Goal: Complete application form

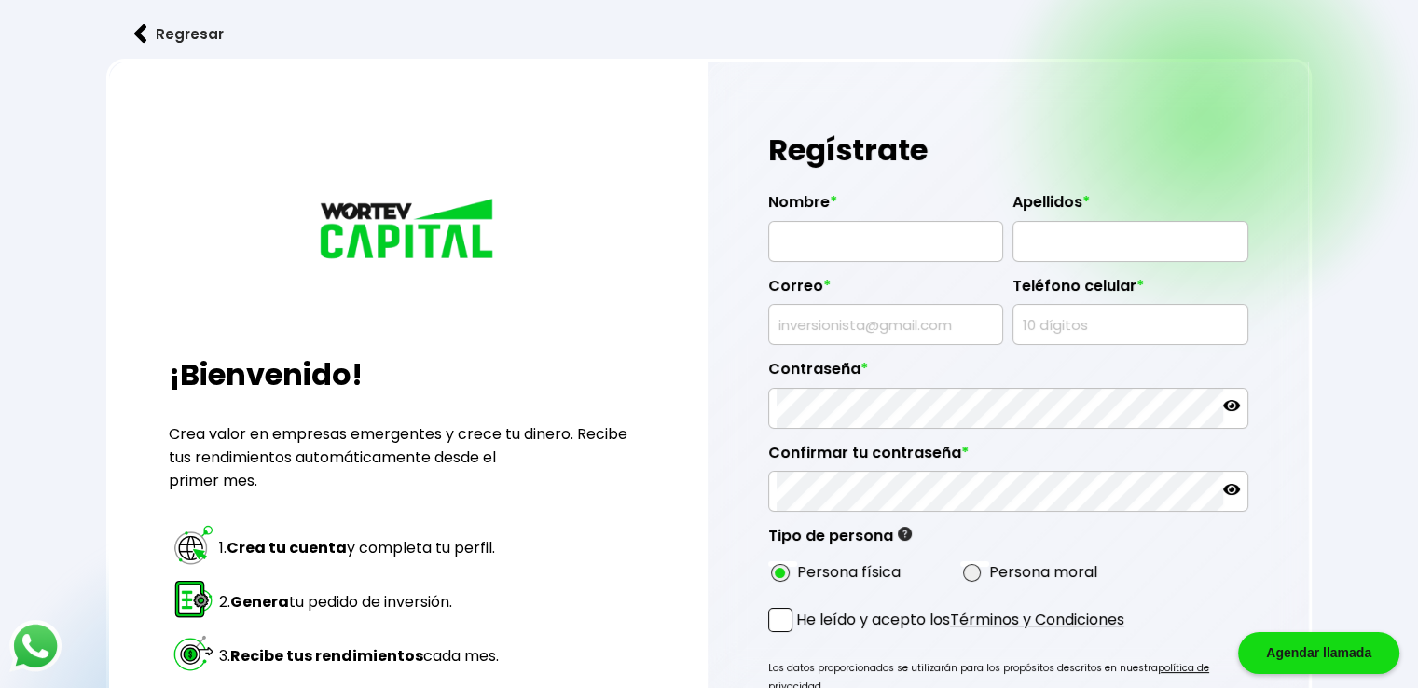
type input "albertan44@hotmail.com"
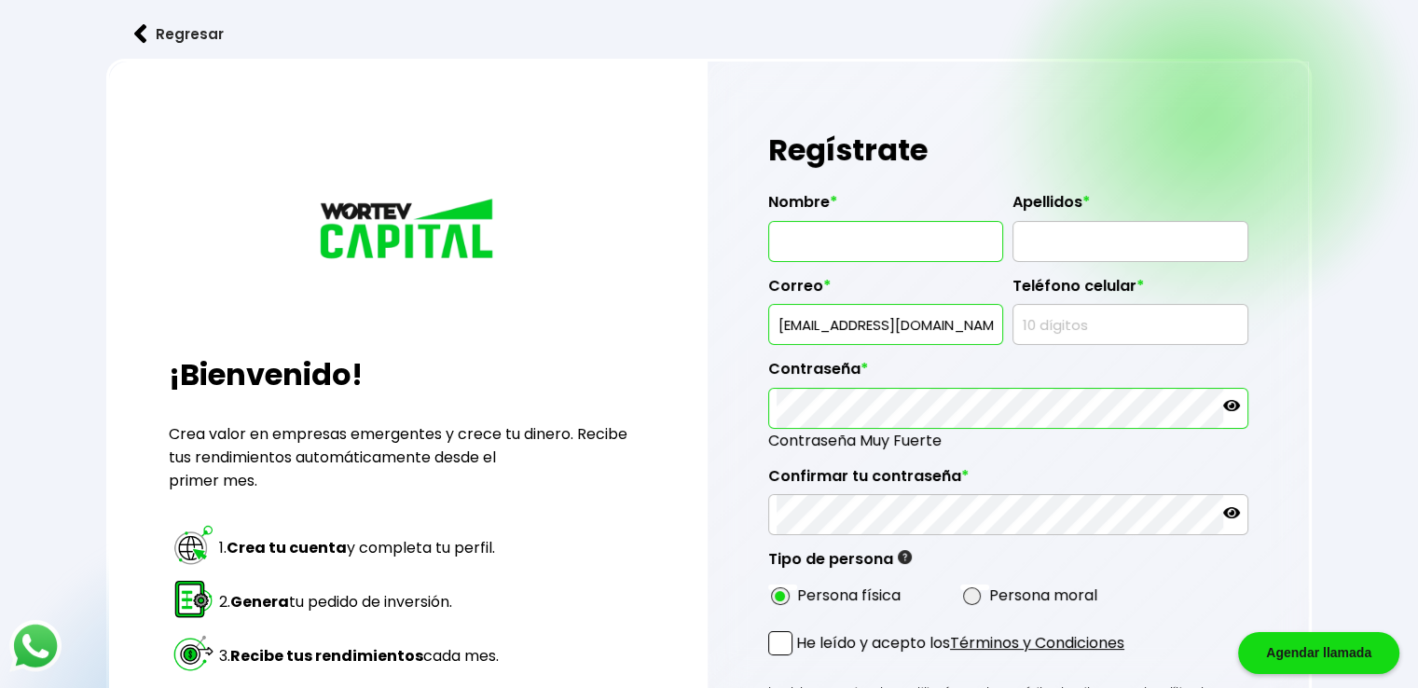
click at [827, 234] on input "text" at bounding box center [886, 241] width 218 height 39
type input "[PERSON_NAME]"
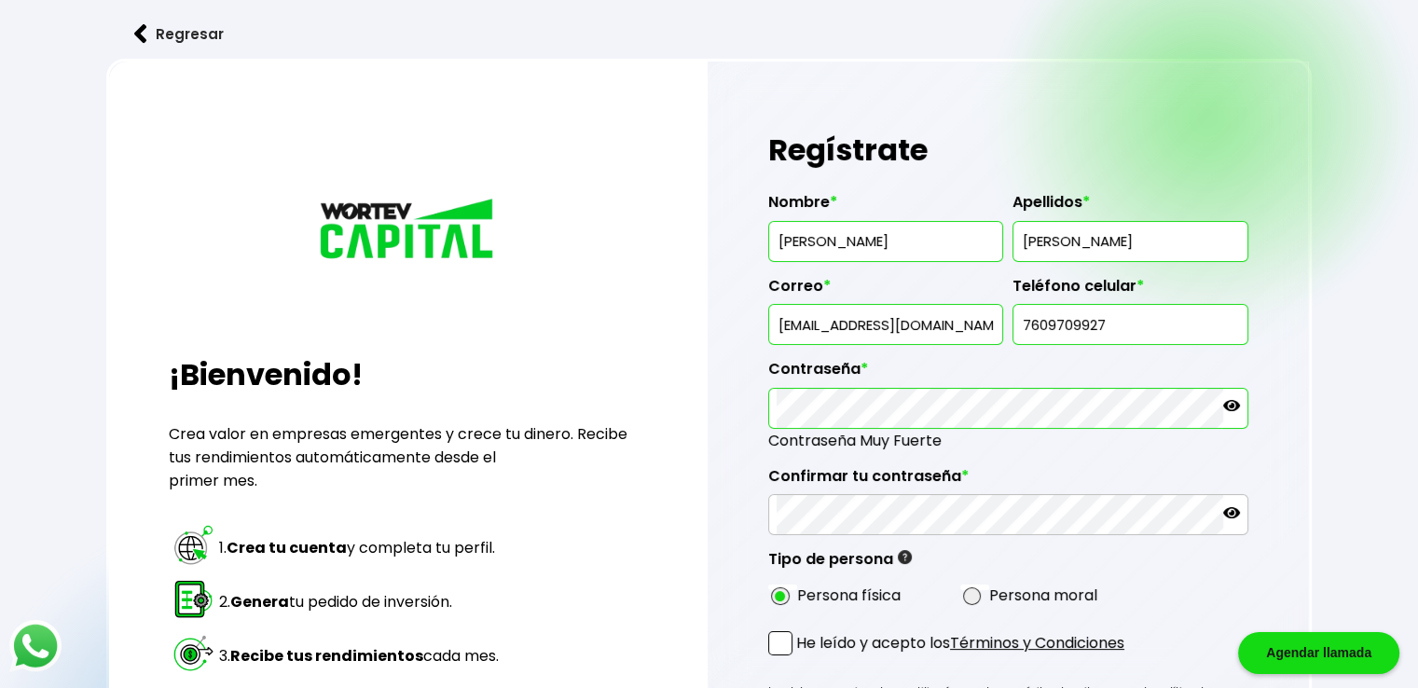
click at [1111, 324] on input "7609709927" at bounding box center [1130, 324] width 218 height 39
type input "6861824839"
click at [1233, 400] on icon at bounding box center [1231, 405] width 17 height 11
click at [1233, 504] on icon at bounding box center [1231, 512] width 17 height 17
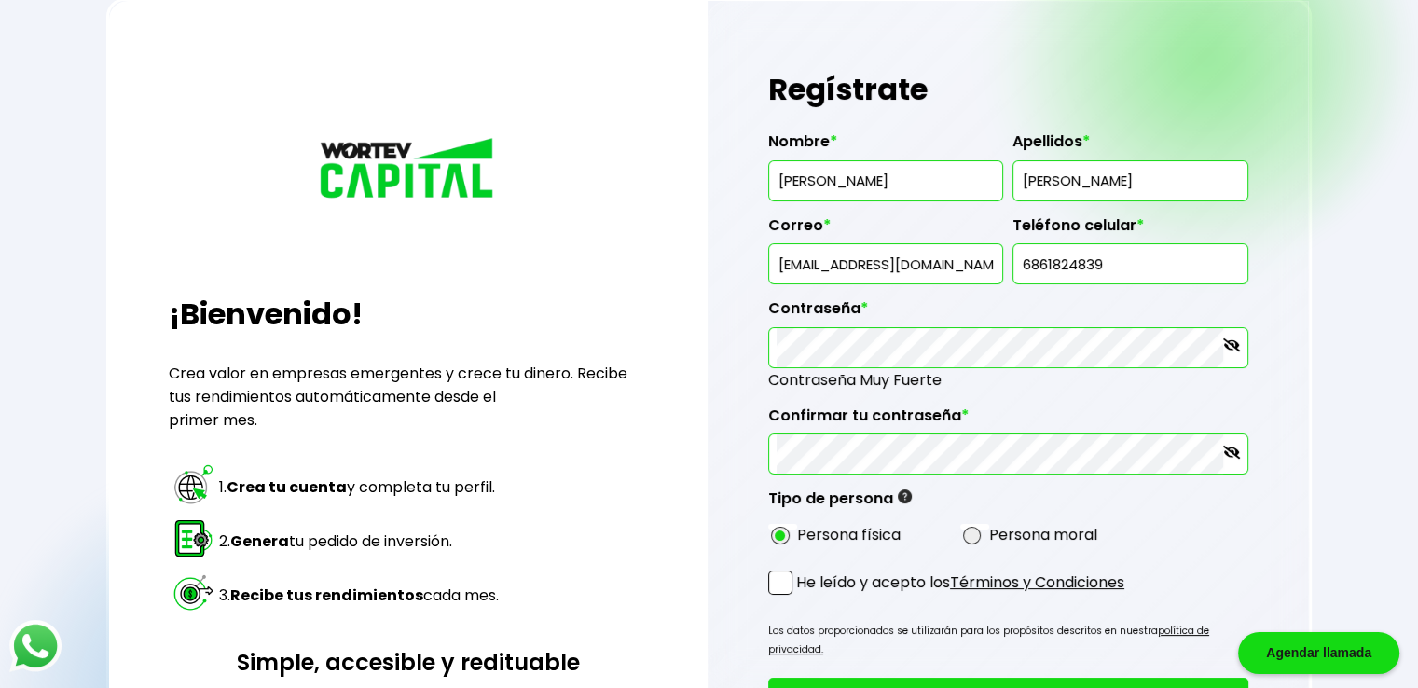
scroll to position [93, 0]
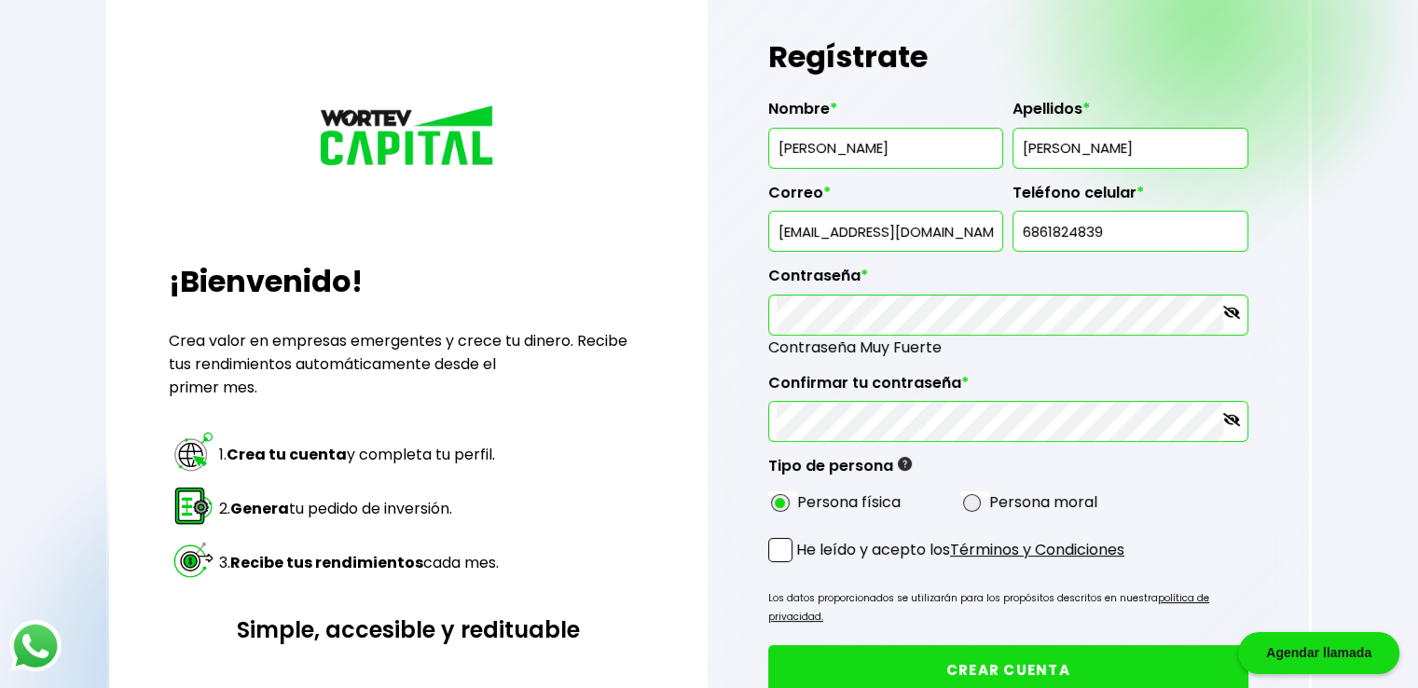
click at [783, 538] on span at bounding box center [780, 550] width 24 height 24
click at [800, 564] on input "He leído y acepto los Términos y Condiciones" at bounding box center [800, 564] width 0 height 0
click at [1045, 645] on button "CREAR CUENTA" at bounding box center [1008, 669] width 480 height 49
click at [1014, 645] on button "CREAR CUENTA" at bounding box center [1008, 669] width 480 height 49
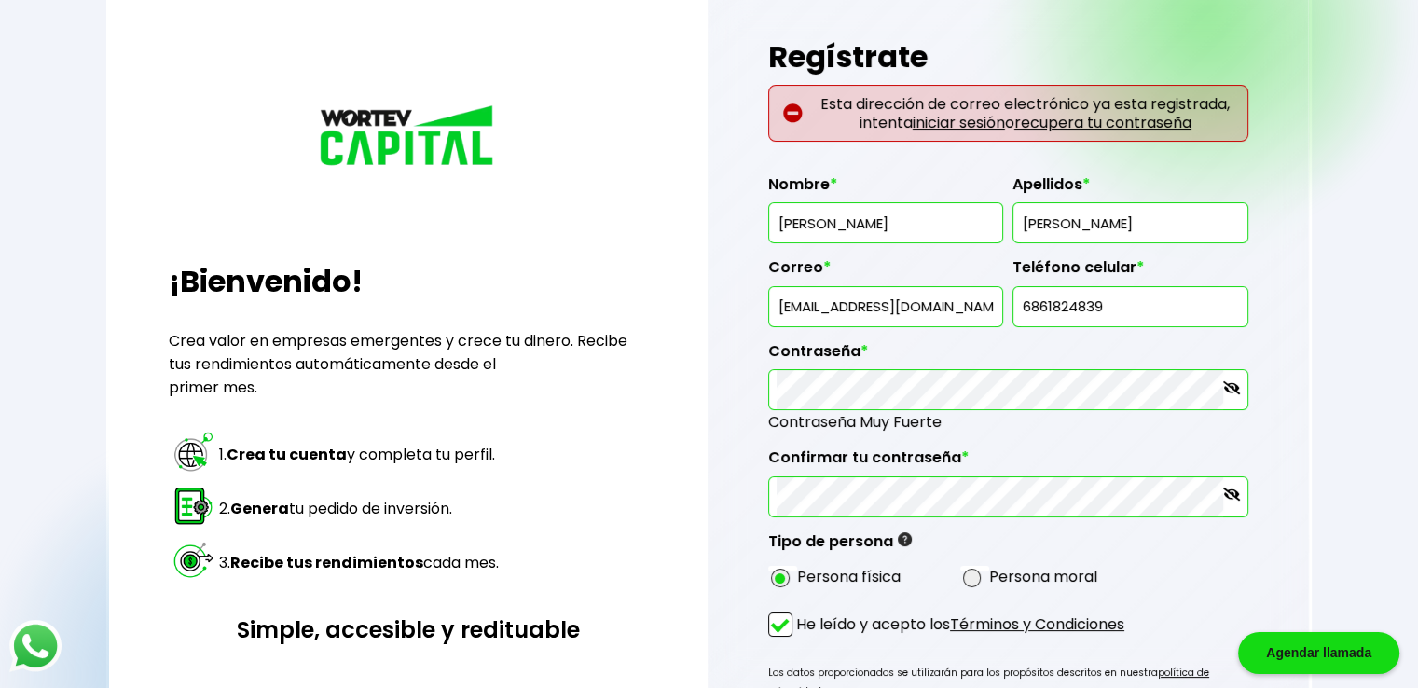
click at [957, 117] on link "iniciar sesión" at bounding box center [959, 122] width 92 height 21
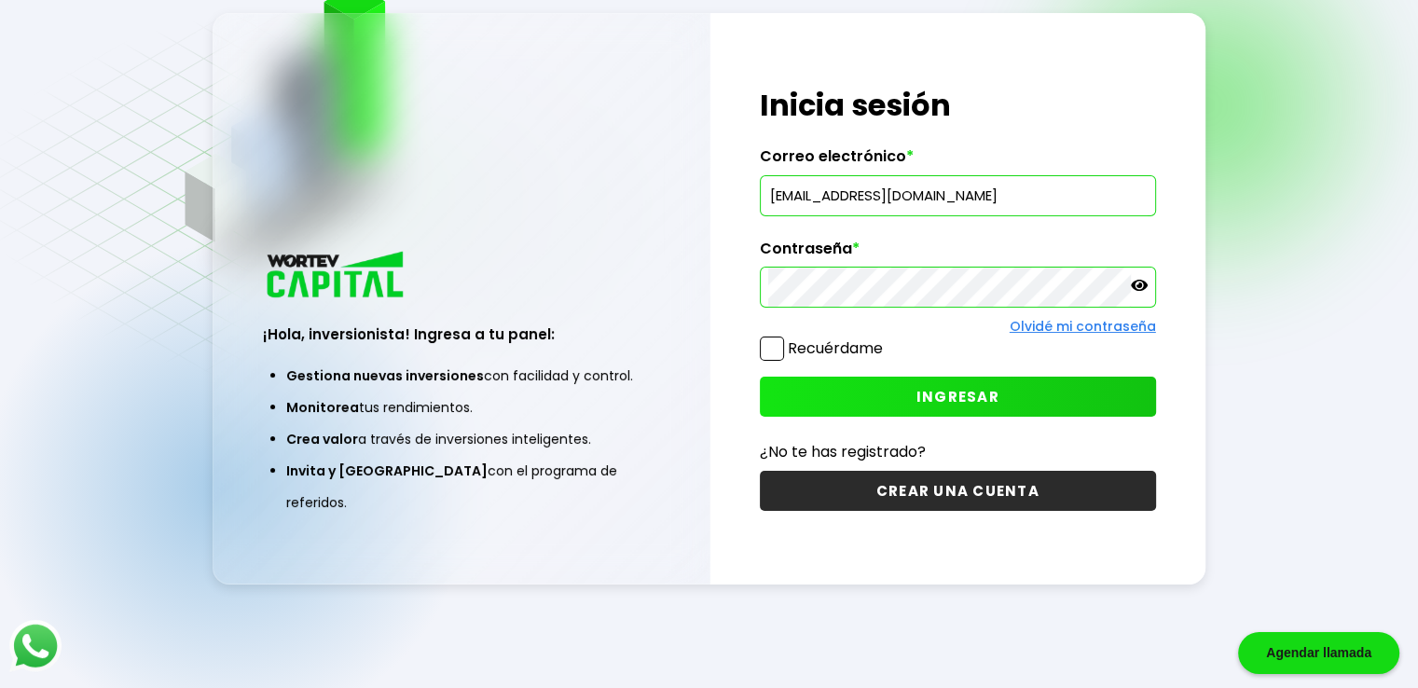
click at [951, 199] on input "albertan44@hotmail.com" at bounding box center [957, 195] width 379 height 39
type input "[EMAIL_ADDRESS][DOMAIN_NAME]"
click at [1140, 282] on icon at bounding box center [1139, 285] width 17 height 17
click at [962, 391] on span "INGRESAR" at bounding box center [957, 397] width 83 height 20
click at [955, 396] on span "INGRESAR" at bounding box center [957, 397] width 83 height 20
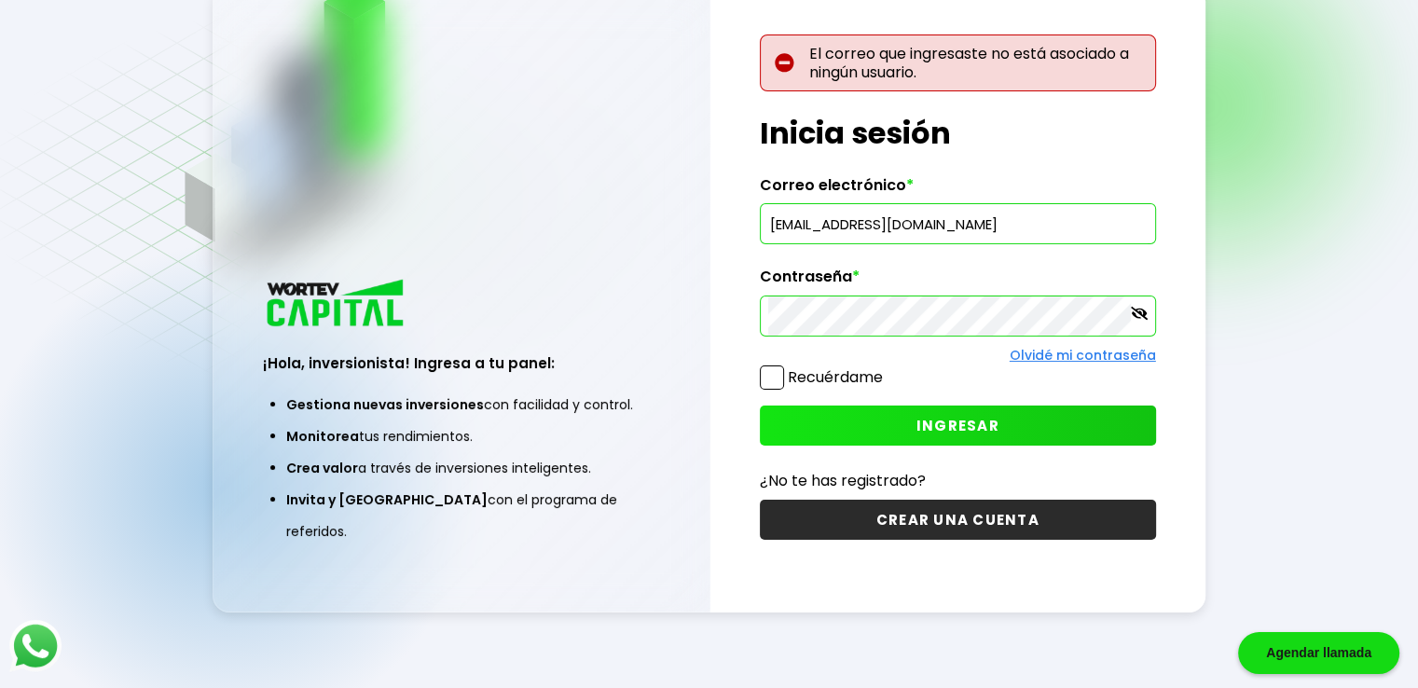
click at [955, 517] on button "CREAR UNA CUENTA" at bounding box center [958, 520] width 396 height 40
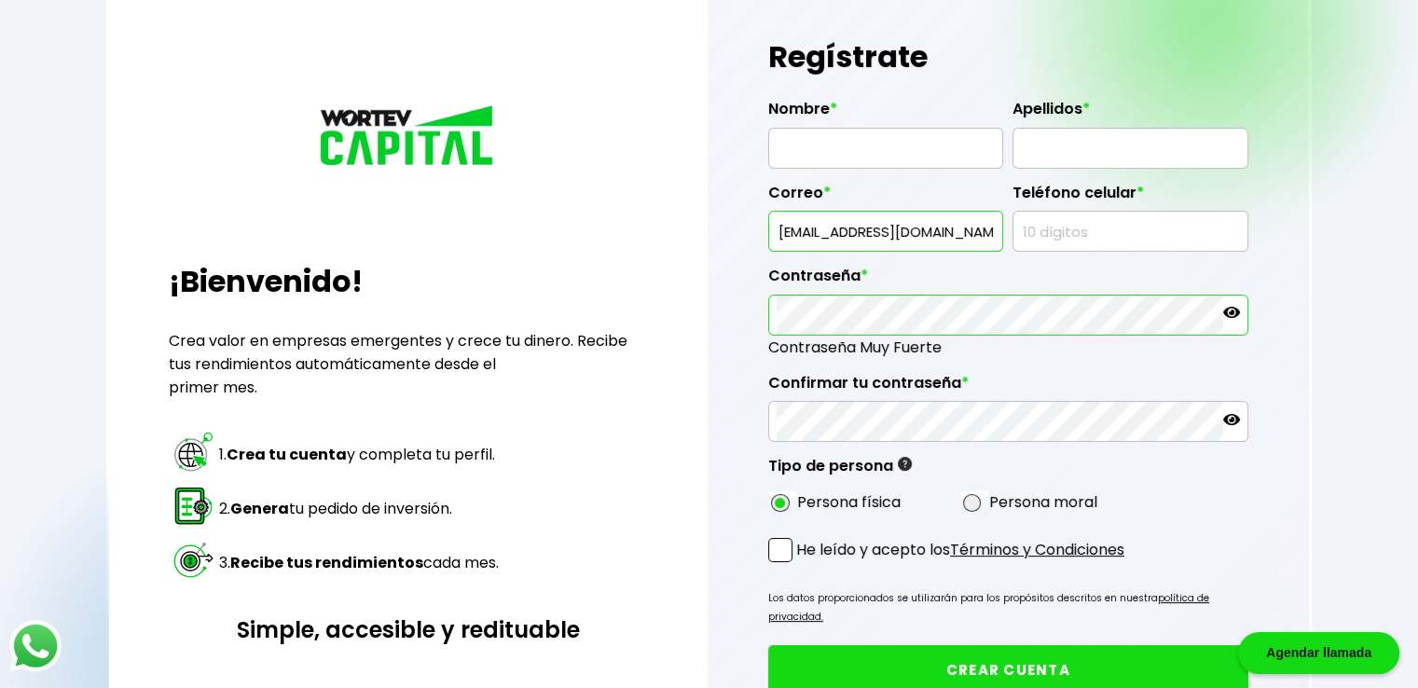
type input "[EMAIL_ADDRESS][DOMAIN_NAME]"
click at [914, 141] on input "text" at bounding box center [886, 148] width 218 height 39
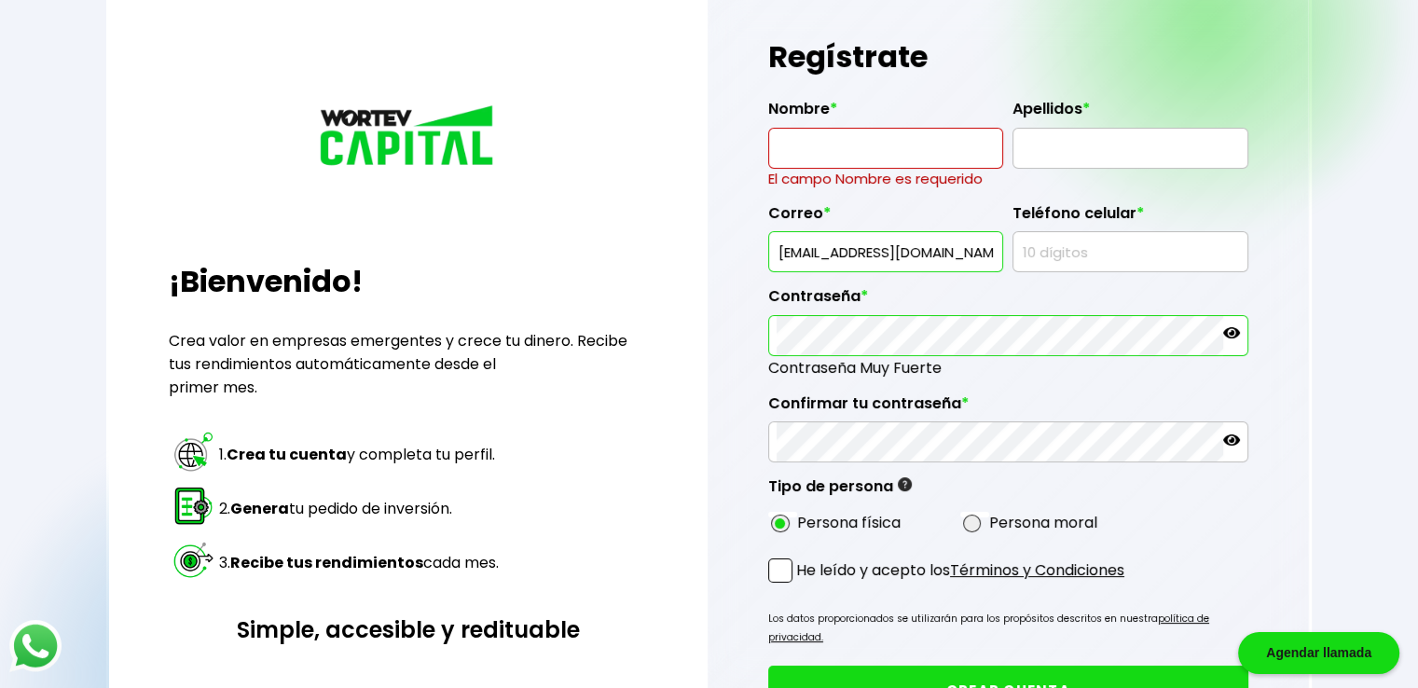
click at [1229, 301] on div "Contraseña *" at bounding box center [1008, 314] width 480 height 84
click at [1231, 329] on icon at bounding box center [1231, 332] width 17 height 17
click at [1234, 432] on icon at bounding box center [1231, 440] width 17 height 17
click at [809, 145] on input "text" at bounding box center [886, 148] width 218 height 39
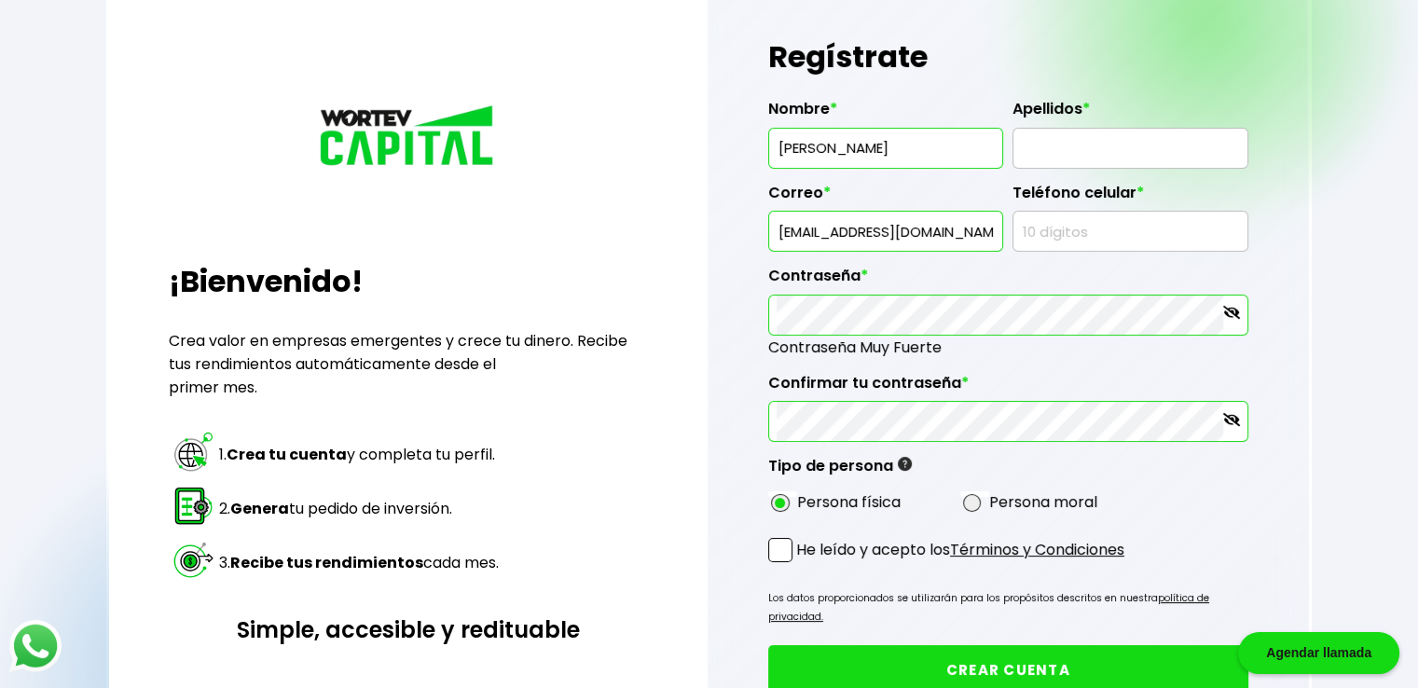
type input "[PERSON_NAME]"
click at [1052, 157] on input "text" at bounding box center [1130, 148] width 218 height 39
type input "[PERSON_NAME]"
type input "6861824839"
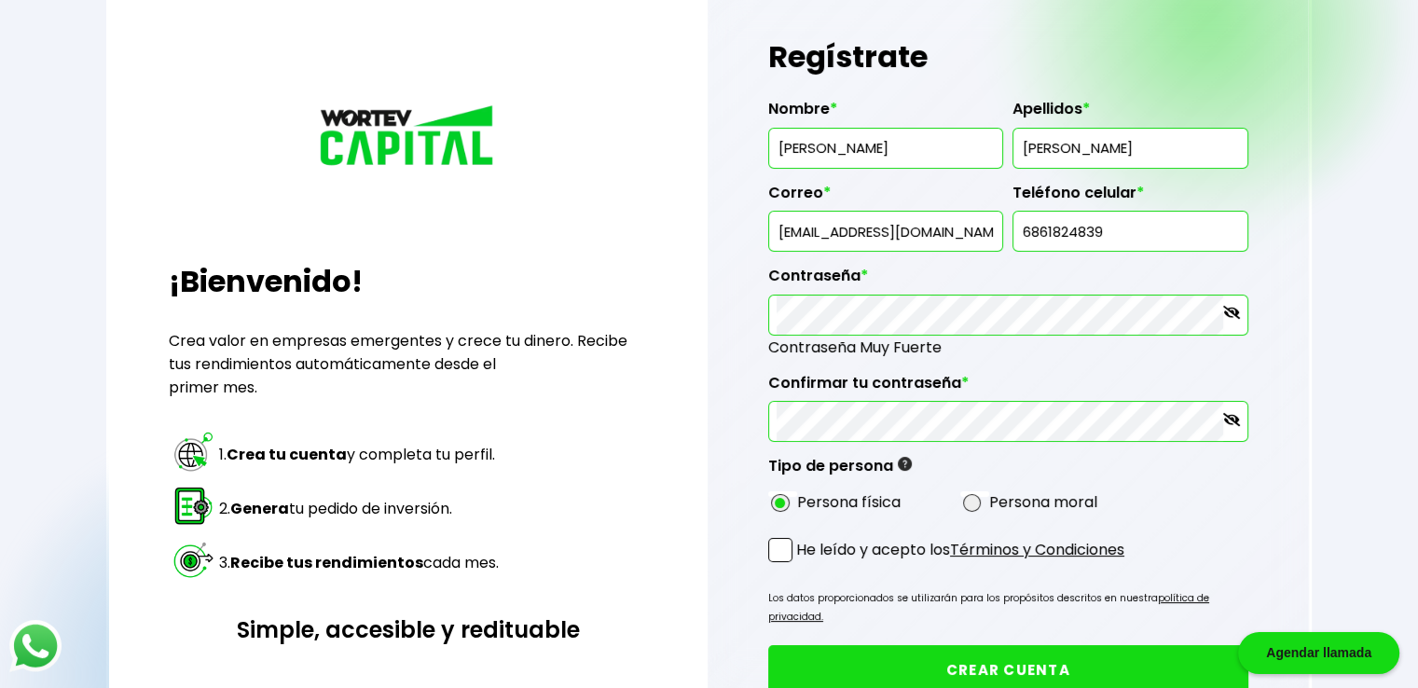
click at [783, 543] on span at bounding box center [780, 550] width 24 height 24
click at [800, 564] on input "He leído y acepto los Términos y Condiciones" at bounding box center [800, 564] width 0 height 0
click at [1029, 645] on button "CREAR CUENTA" at bounding box center [1008, 669] width 480 height 49
click at [1018, 645] on button "CREAR CUENTA" at bounding box center [1008, 669] width 480 height 49
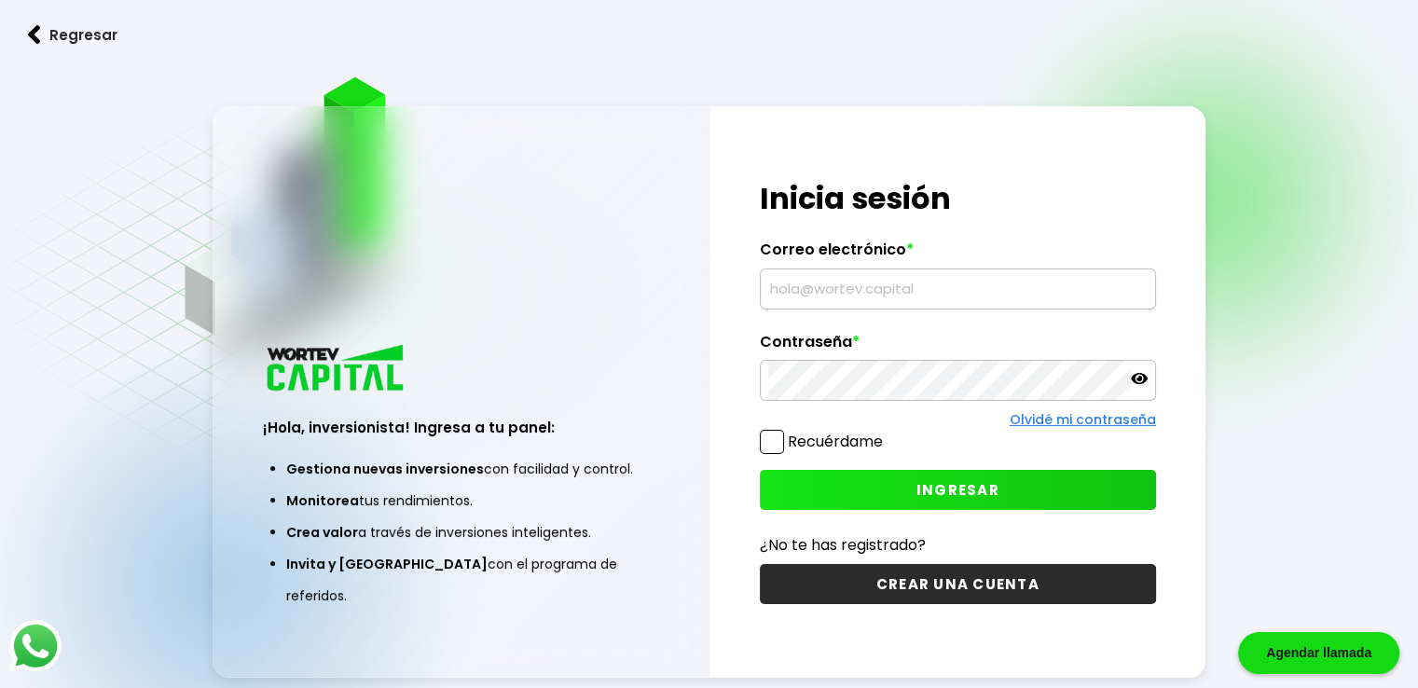
type input "[EMAIL_ADDRESS][DOMAIN_NAME]"
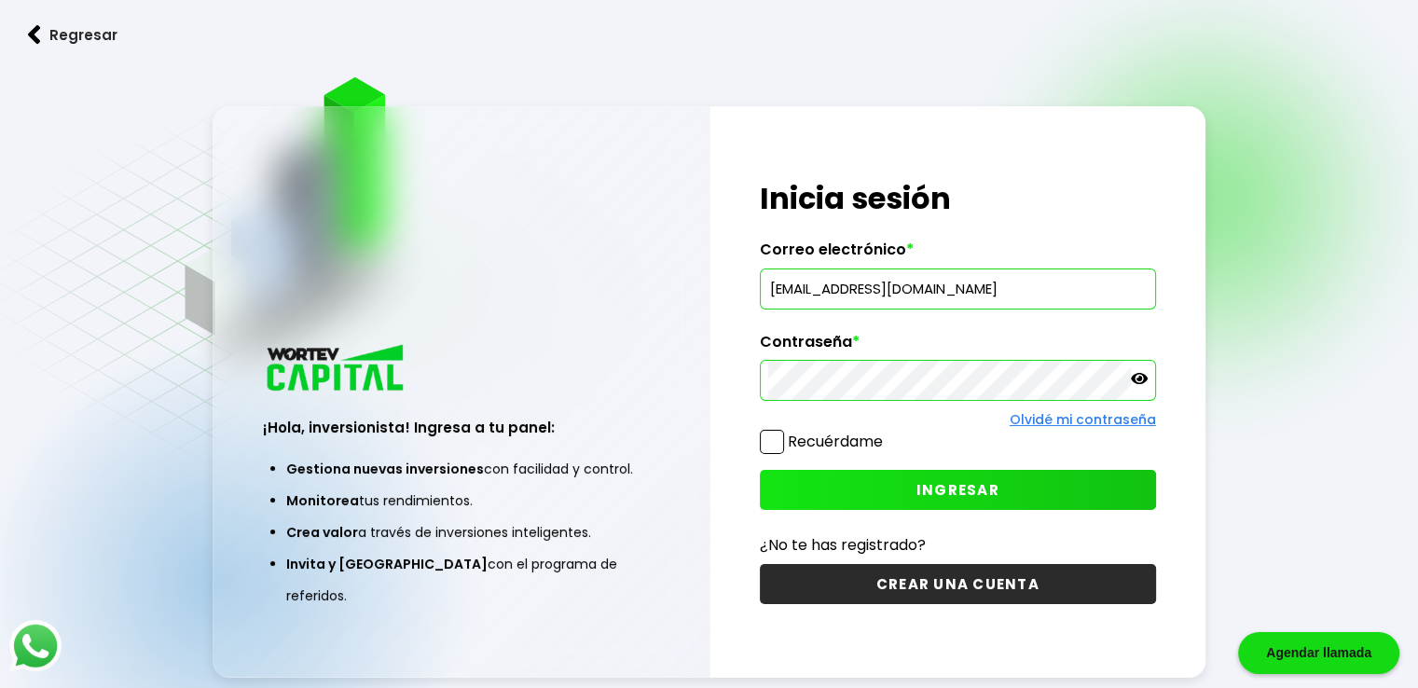
click at [771, 442] on span at bounding box center [772, 442] width 24 height 24
click at [887, 433] on input "Recuérdame" at bounding box center [887, 433] width 0 height 0
click at [969, 488] on span "INGRESAR" at bounding box center [957, 490] width 83 height 20
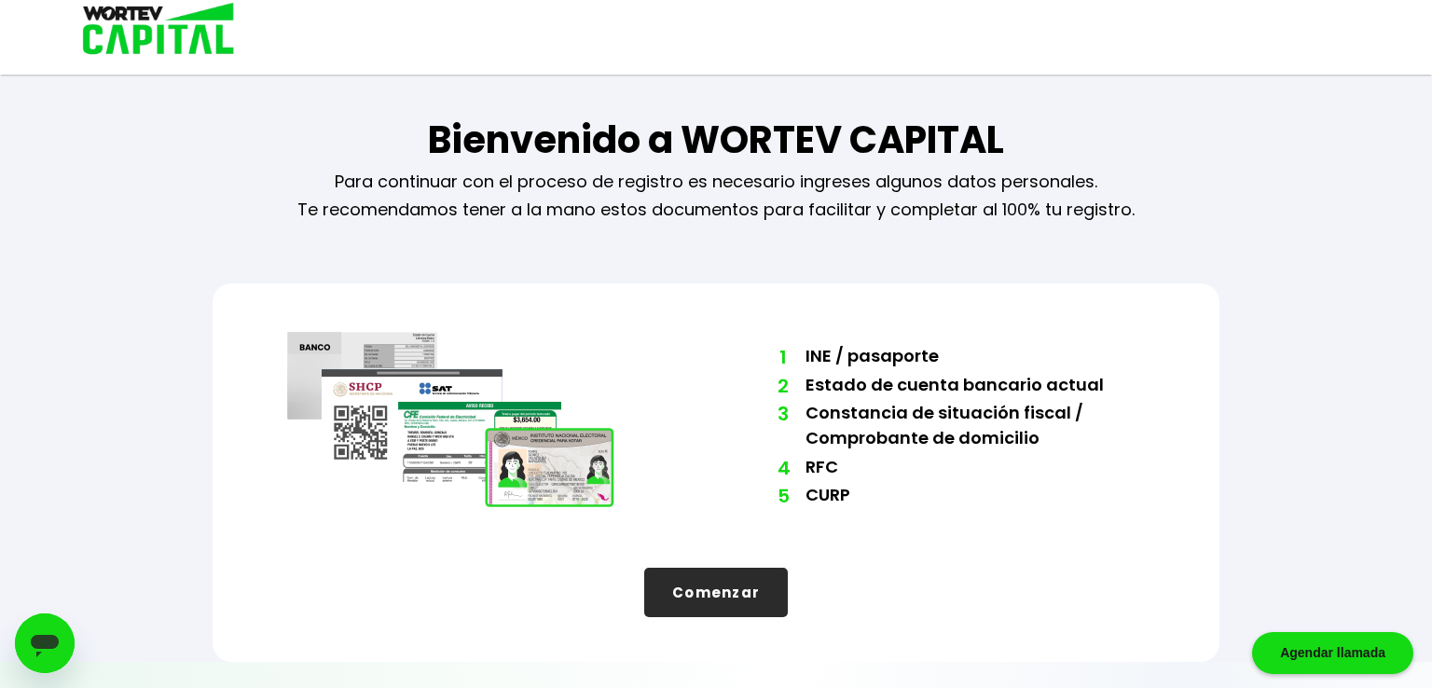
click at [708, 595] on button "Comenzar" at bounding box center [716, 592] width 144 height 49
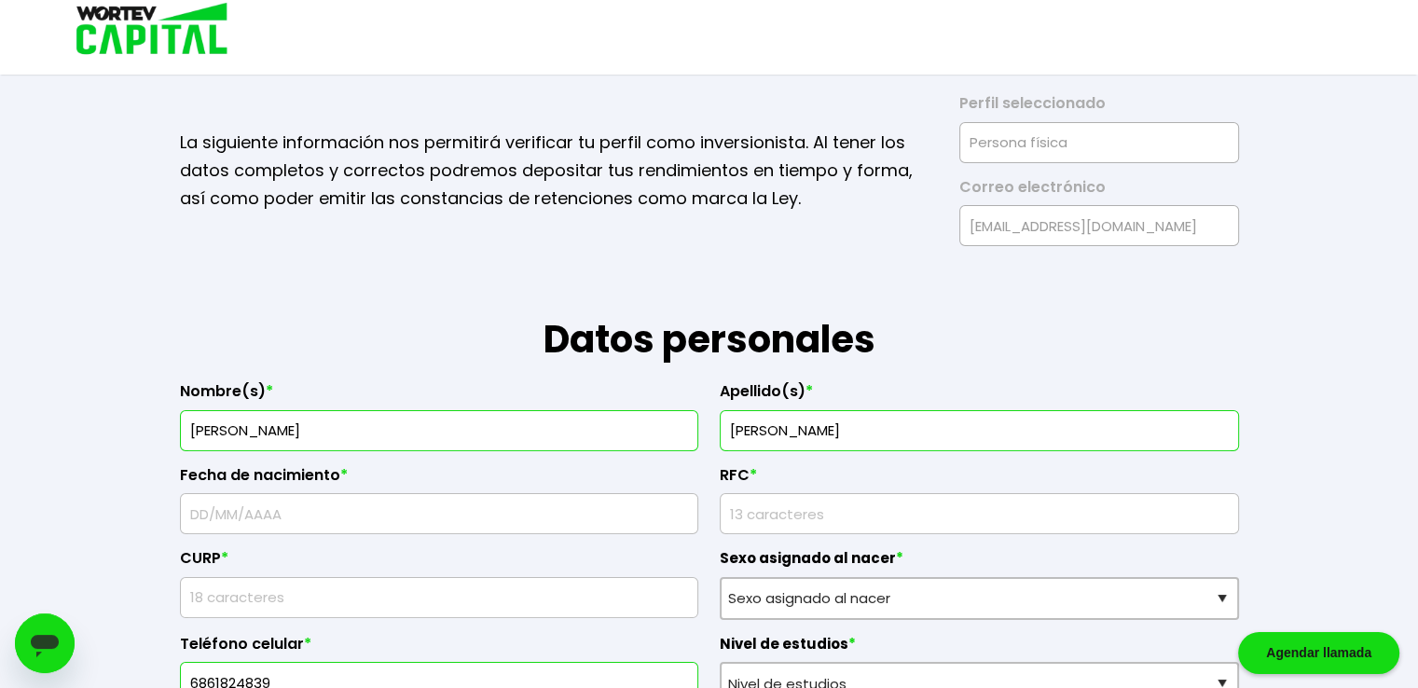
scroll to position [93, 0]
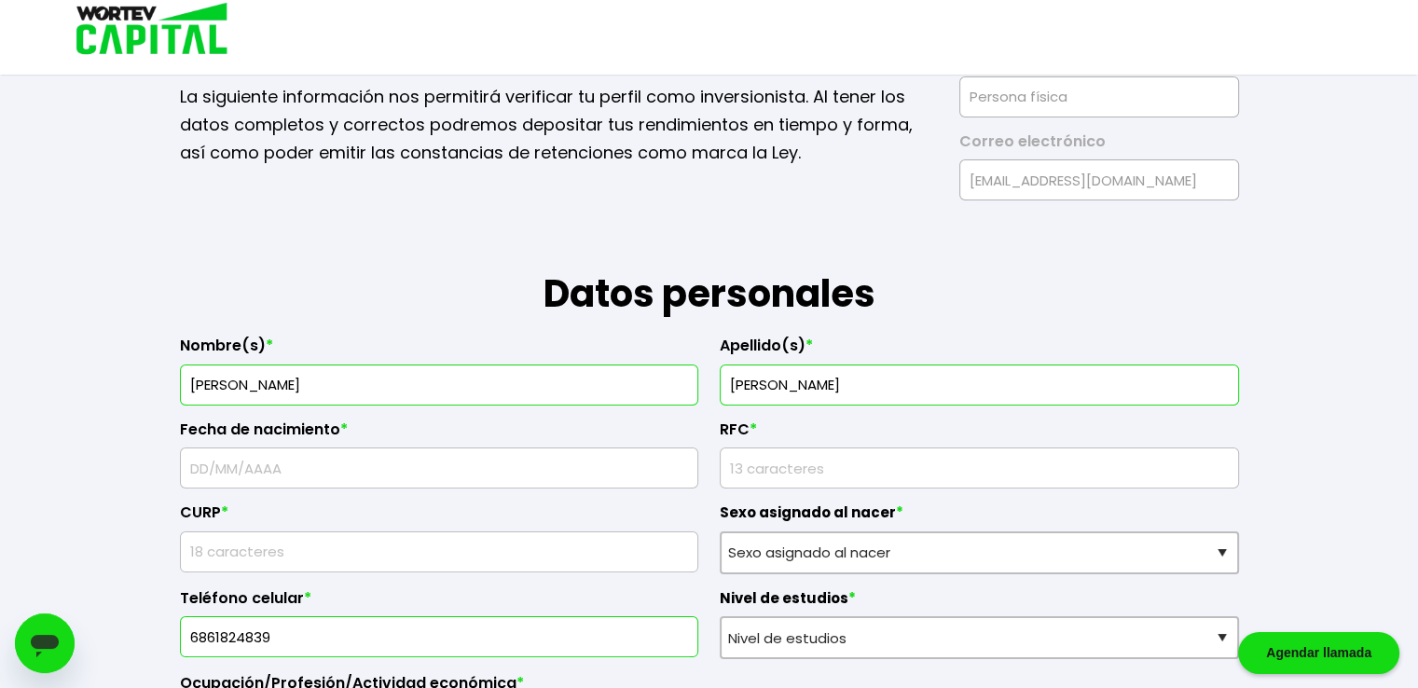
click at [337, 463] on input "text" at bounding box center [439, 467] width 503 height 39
type input "[DATE]"
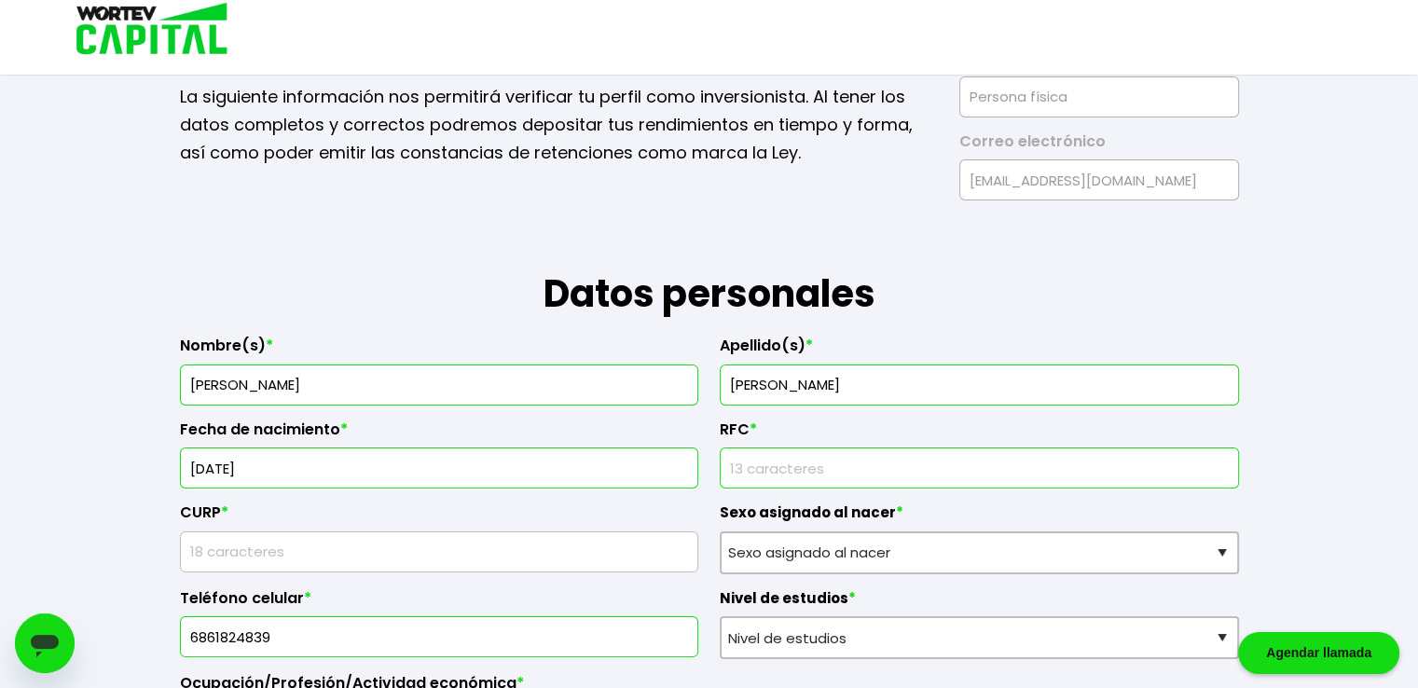
click at [768, 452] on input "rfc" at bounding box center [979, 467] width 503 height 39
type input "SAAA440313GN9"
click at [350, 574] on div "Teléfono celular * 6861824839" at bounding box center [439, 617] width 519 height 86
click at [351, 560] on input "text" at bounding box center [439, 551] width 503 height 39
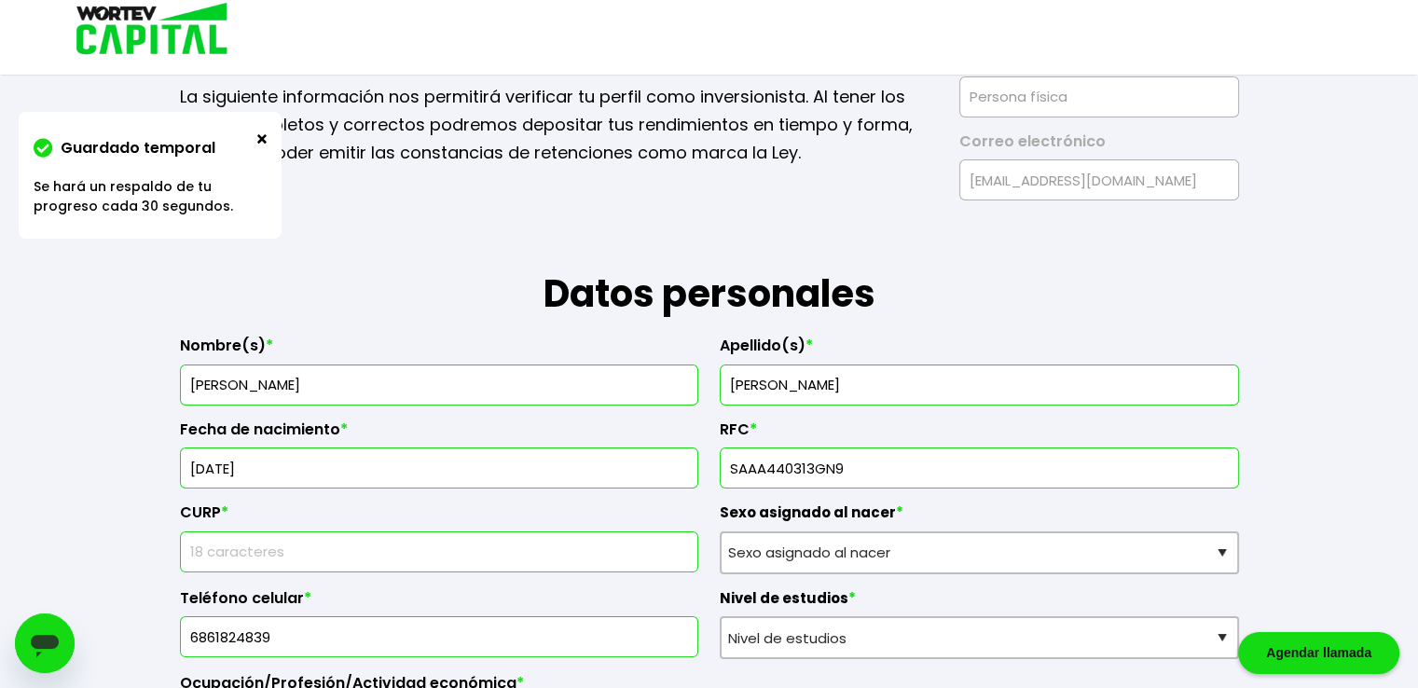
type input "SAAA440313HCLNGL02"
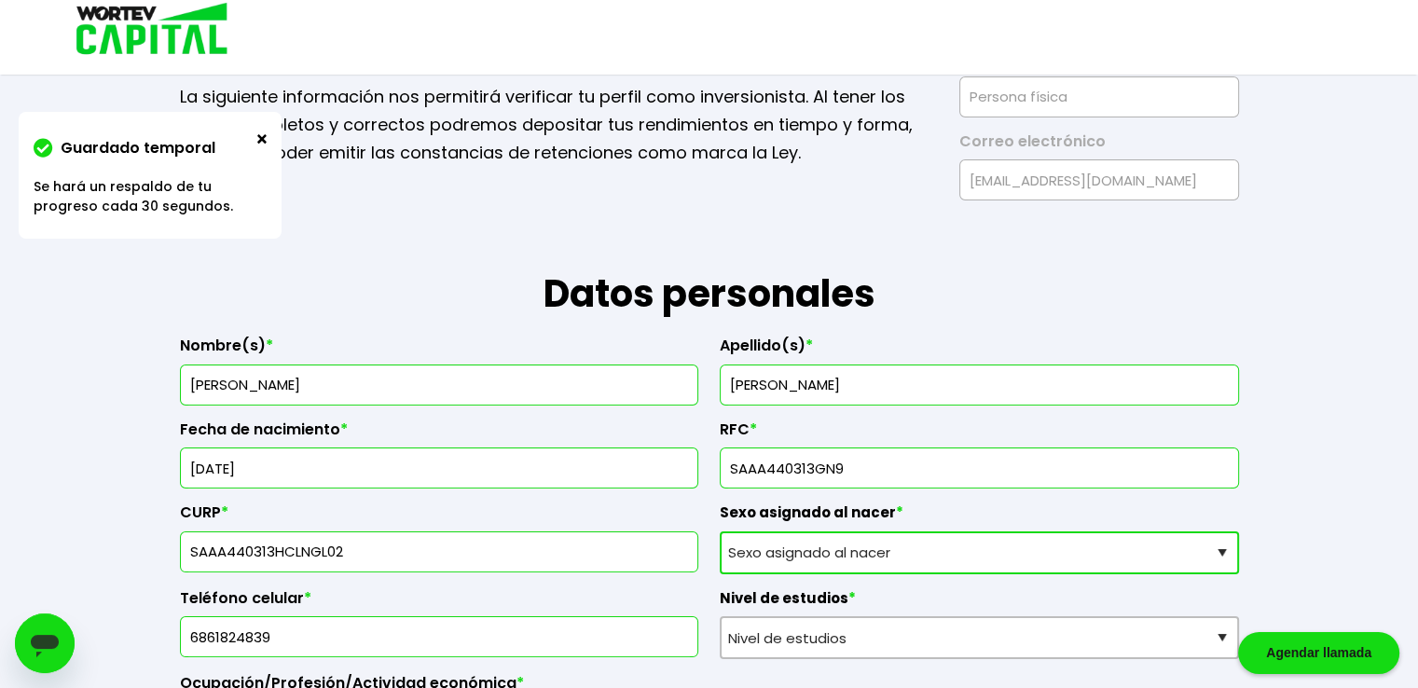
click at [1222, 544] on select "Sexo asignado al nacer Hombre Mujer Prefiero no contestar" at bounding box center [979, 552] width 519 height 43
select select "Hombre"
click at [720, 531] on select "Sexo asignado al nacer Hombre Mujer Prefiero no contestar" at bounding box center [979, 552] width 519 height 43
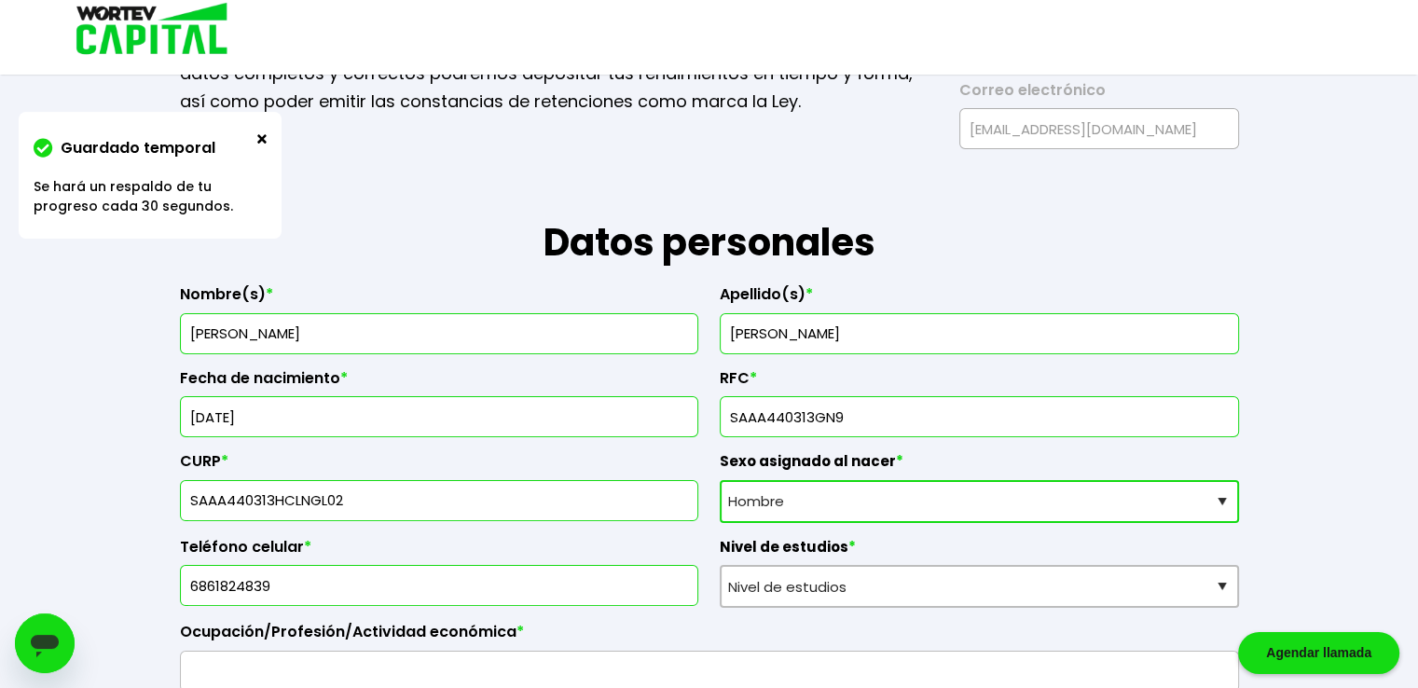
scroll to position [186, 0]
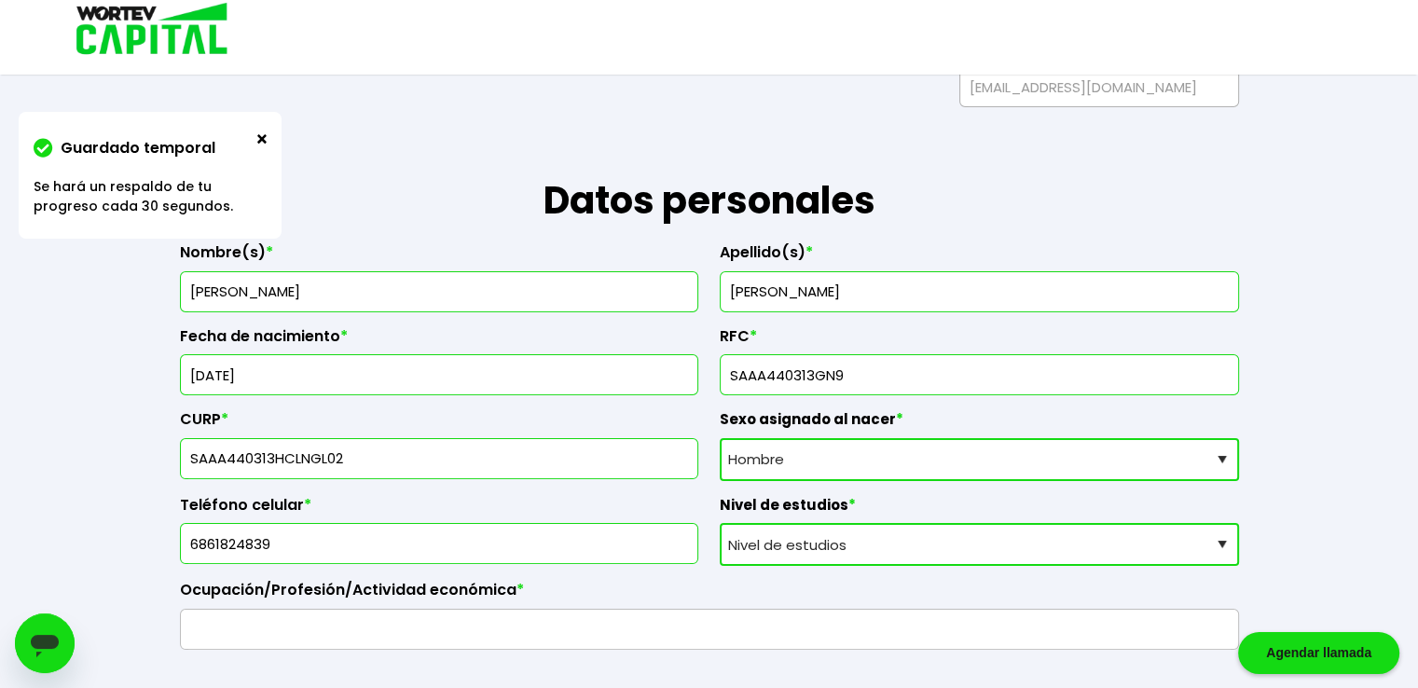
click at [1220, 540] on select "Nivel de estudios Primaria Secundaria Bachillerato Licenciatura Posgrado" at bounding box center [979, 544] width 519 height 43
select select "Licenciatura"
click at [720, 523] on select "Nivel de estudios Primaria Secundaria Bachillerato Licenciatura Posgrado" at bounding box center [979, 544] width 519 height 43
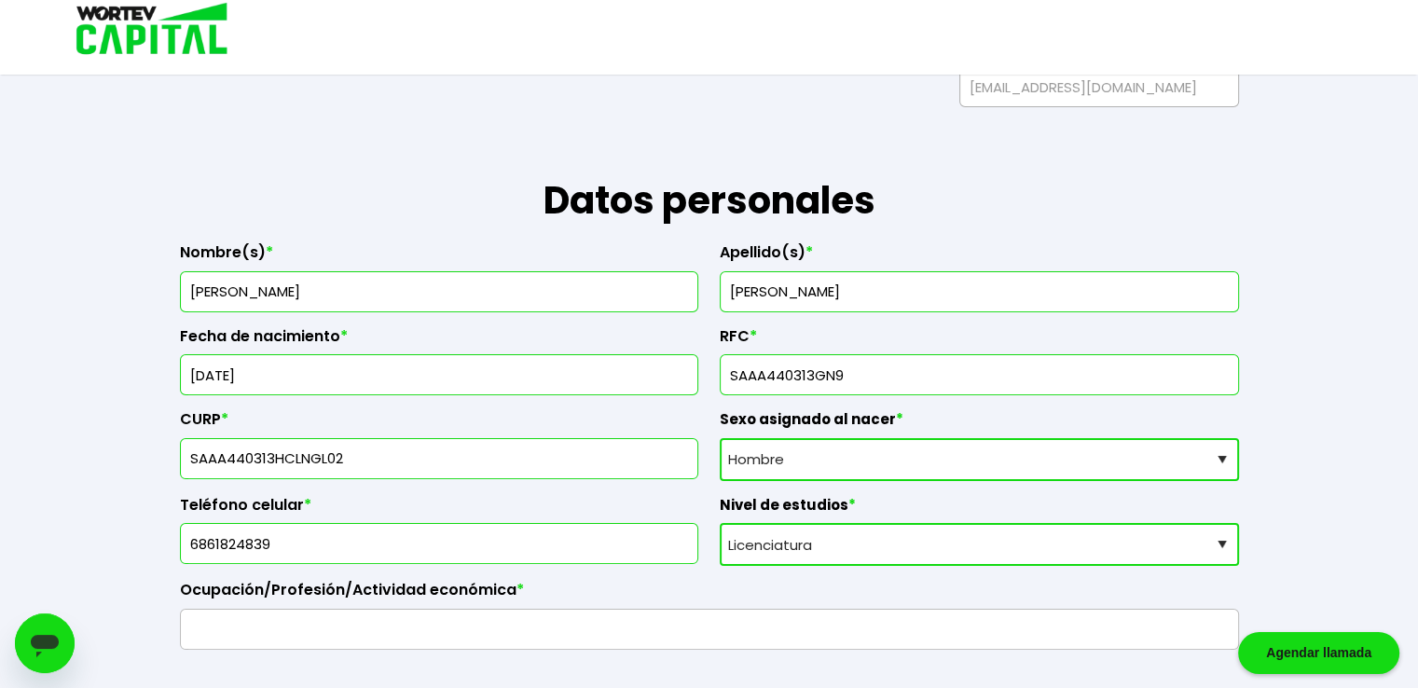
scroll to position [373, 0]
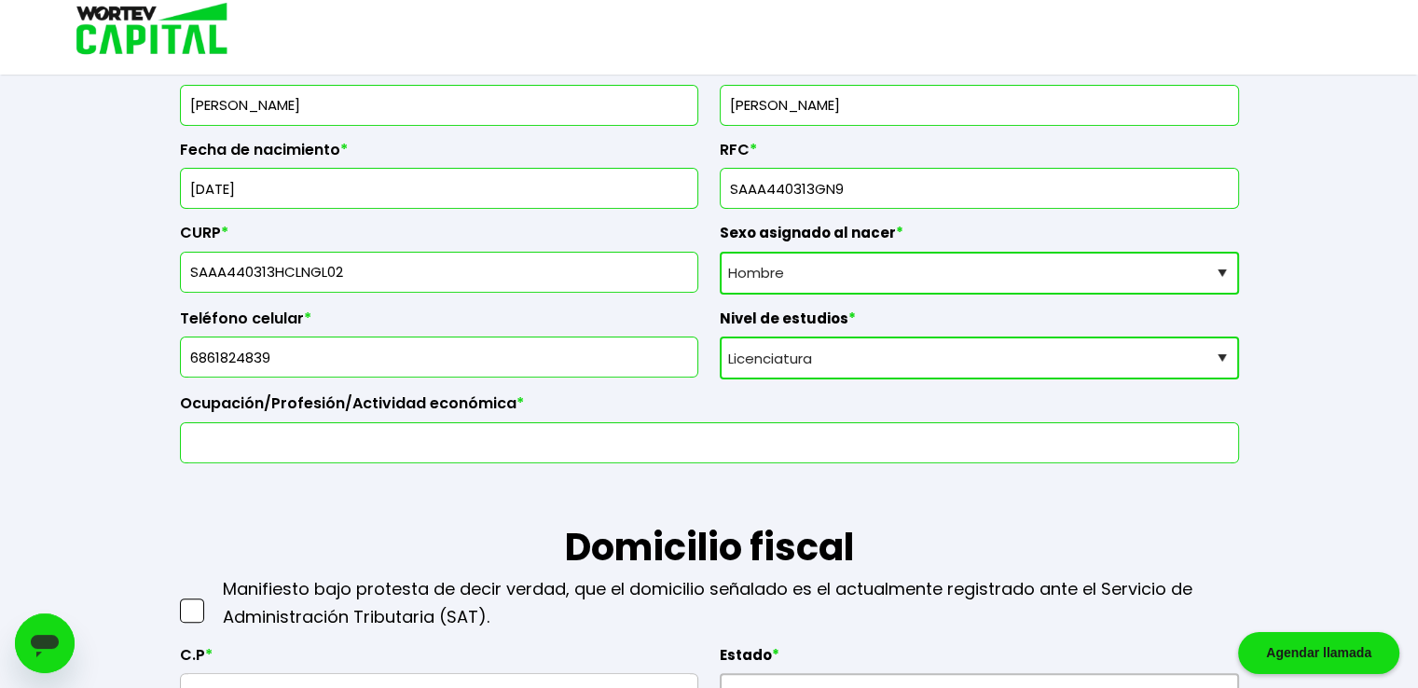
click at [405, 454] on input "text" at bounding box center [709, 442] width 1042 height 39
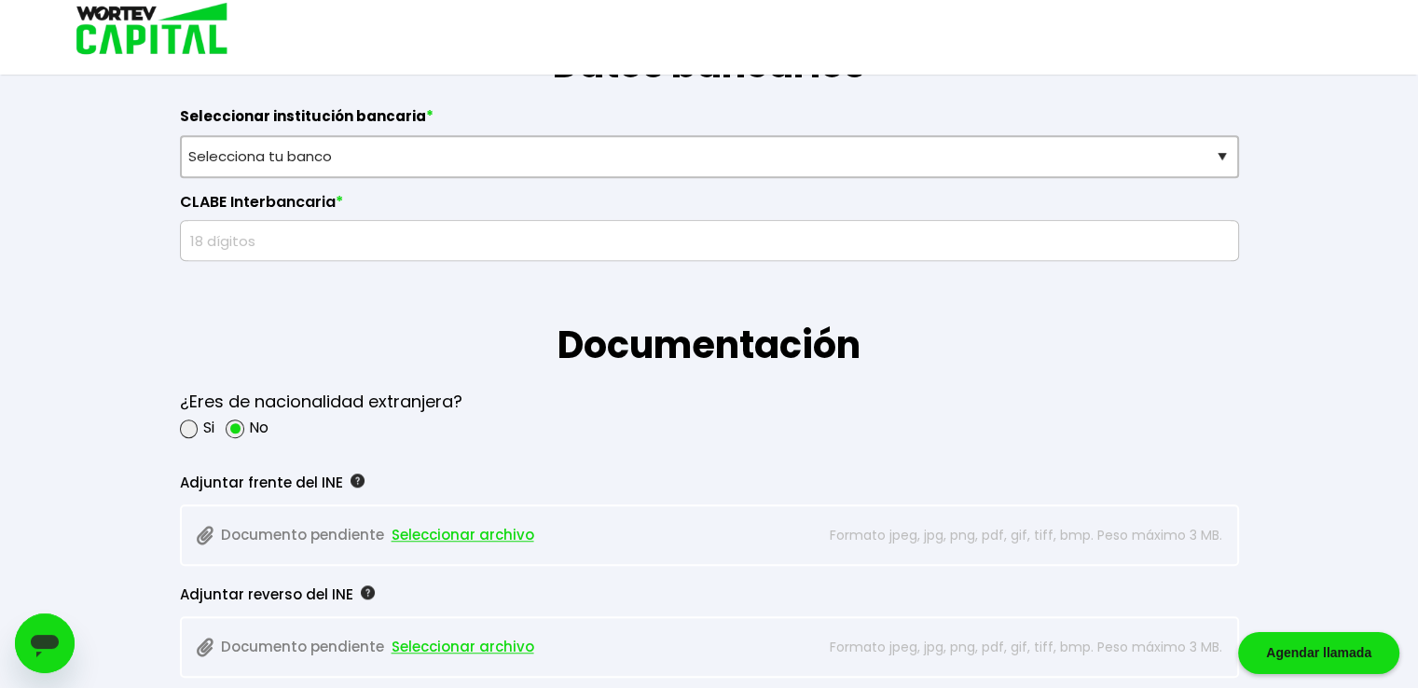
scroll to position [1305, 0]
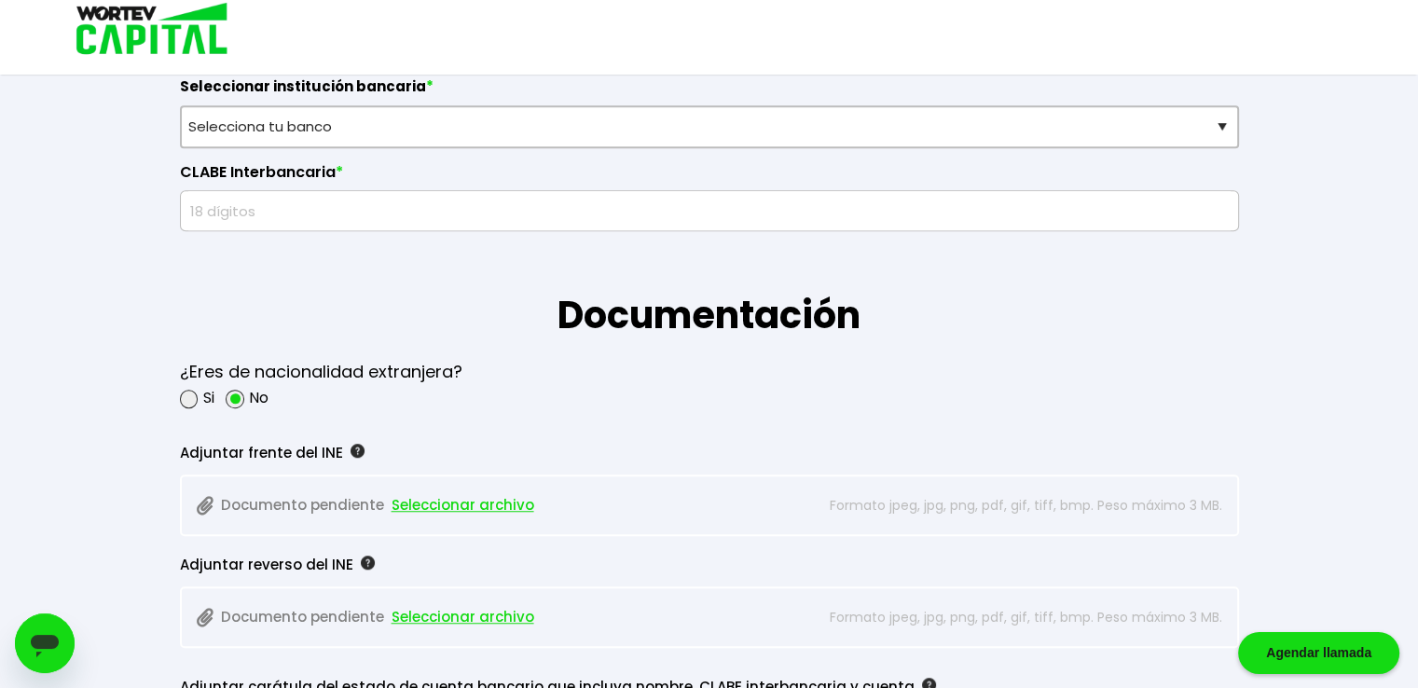
type input "INVERSIONISTA"
click at [345, 499] on p "Documento pendiente Seleccionar archivo" at bounding box center [502, 505] width 610 height 28
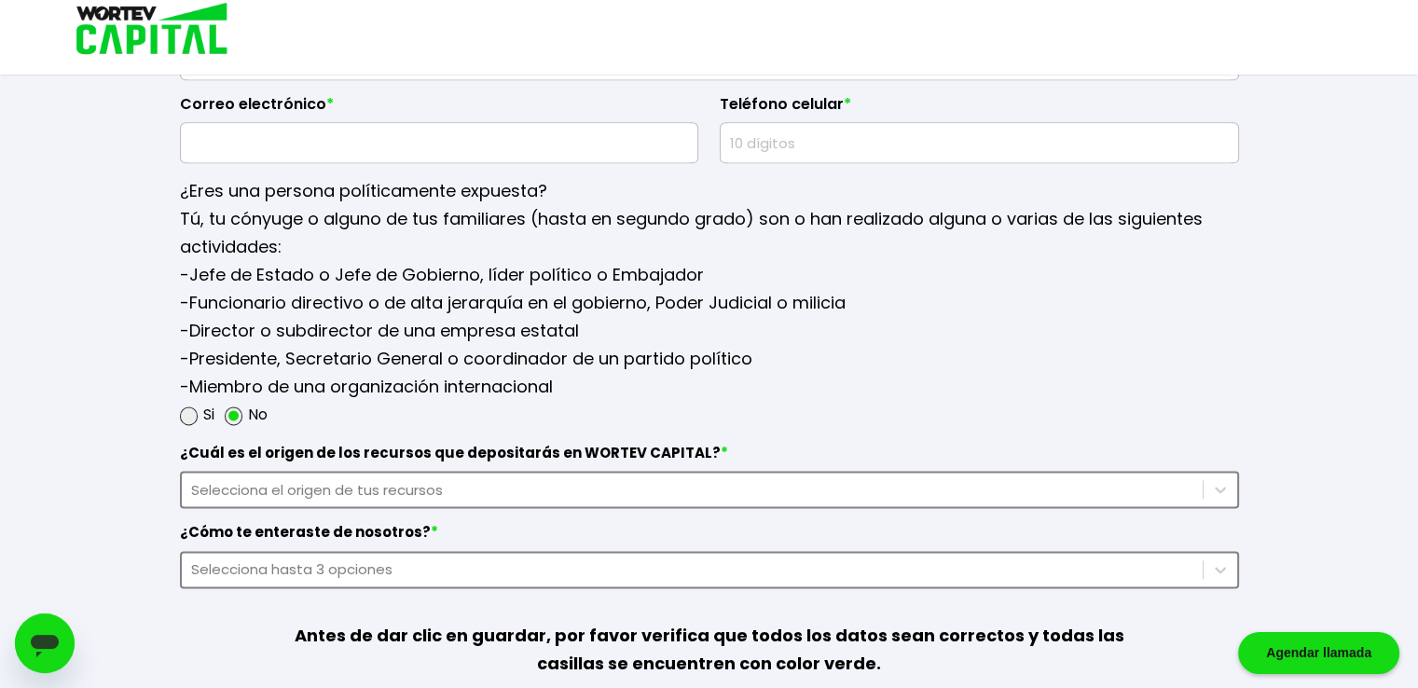
scroll to position [2424, 0]
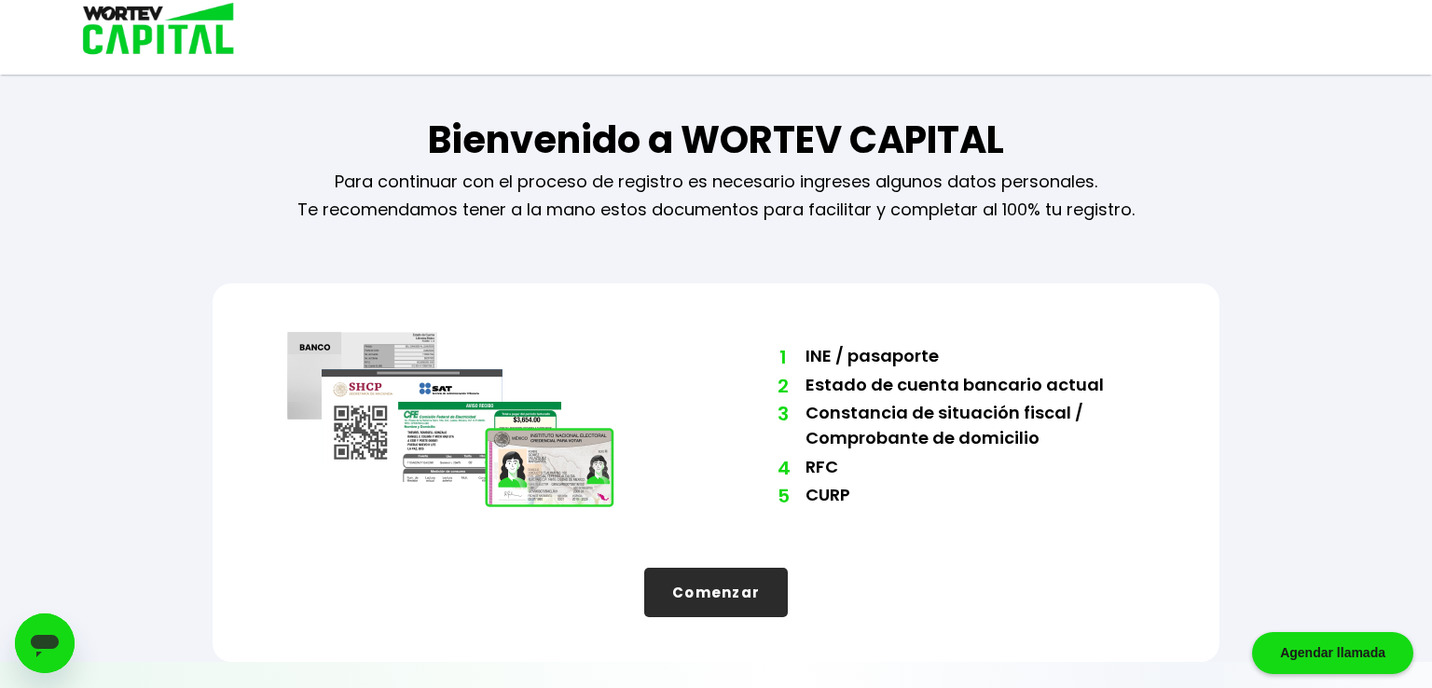
click at [722, 603] on button "Comenzar" at bounding box center [716, 592] width 144 height 49
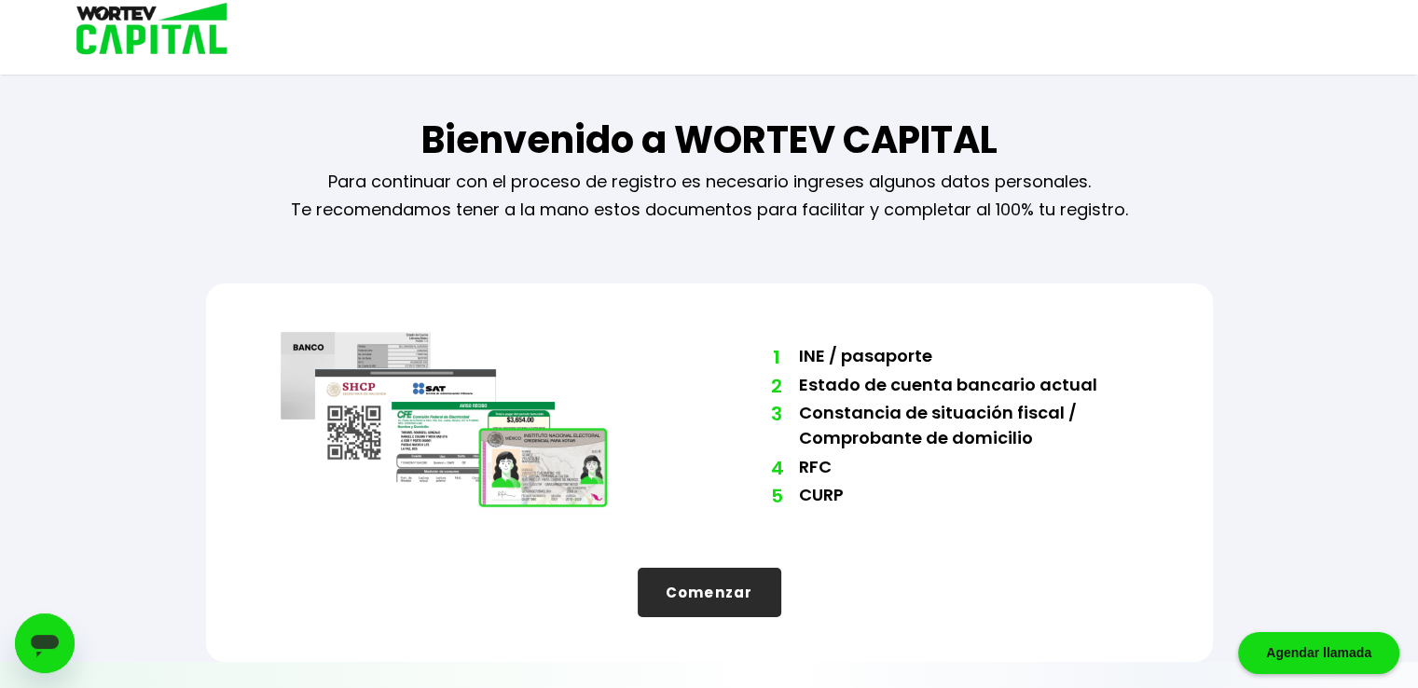
select select "Hombre"
select select "Licenciatura"
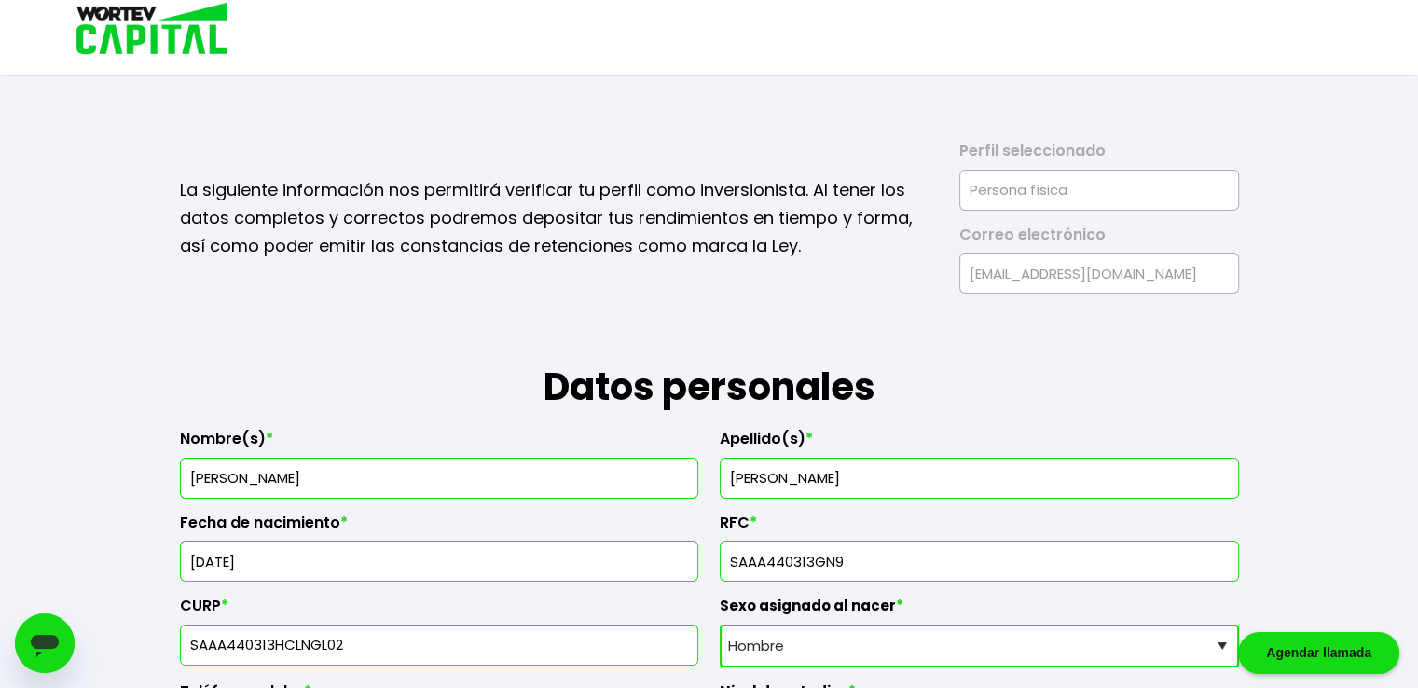
drag, startPoint x: 1252, startPoint y: 145, endPoint x: 1254, endPoint y: 136, distance: 9.5
